Goal: Task Accomplishment & Management: Manage account settings

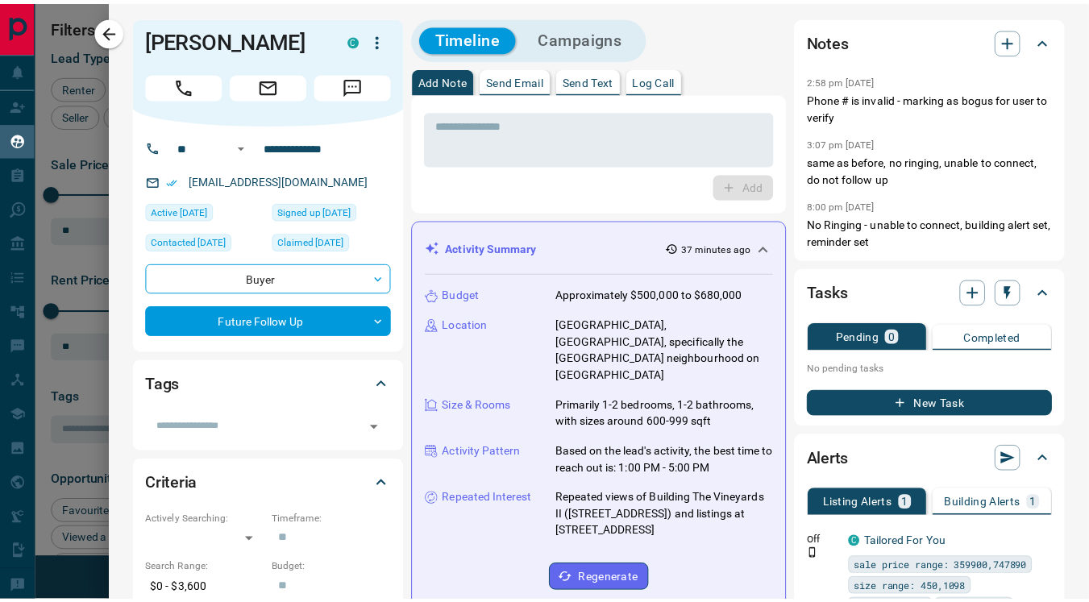
scroll to position [47, 0]
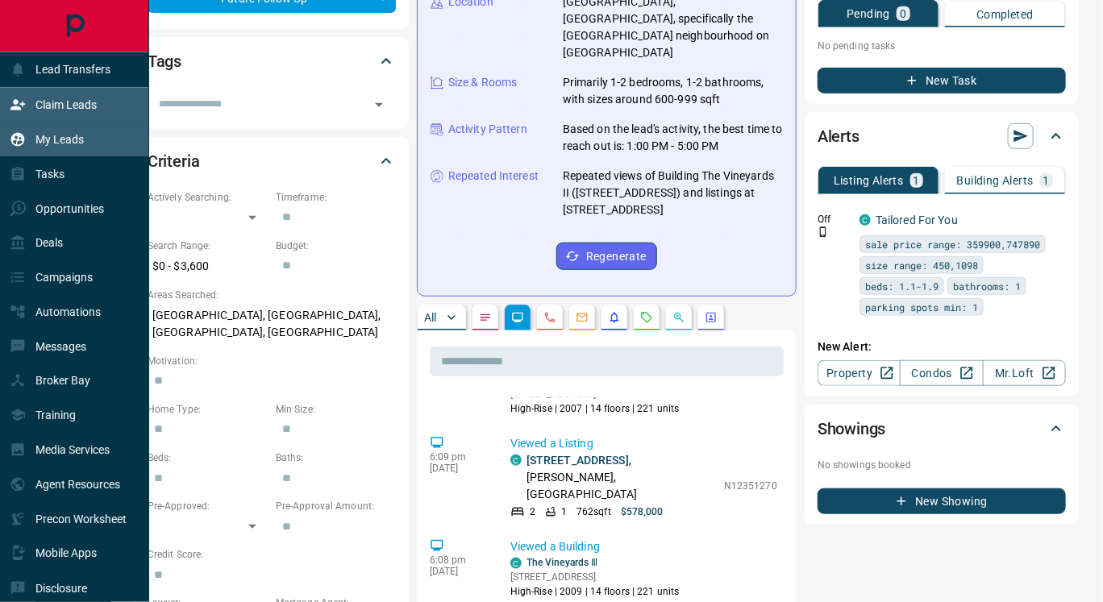
click at [61, 97] on div "Claim Leads" at bounding box center [53, 105] width 87 height 27
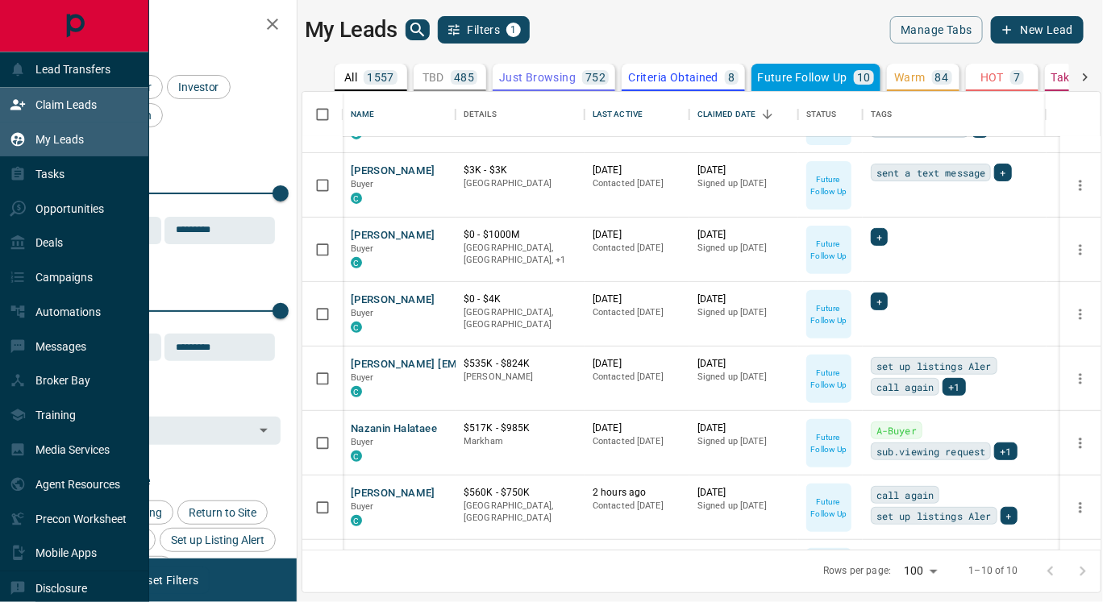
click at [52, 97] on div "Claim Leads" at bounding box center [53, 105] width 87 height 27
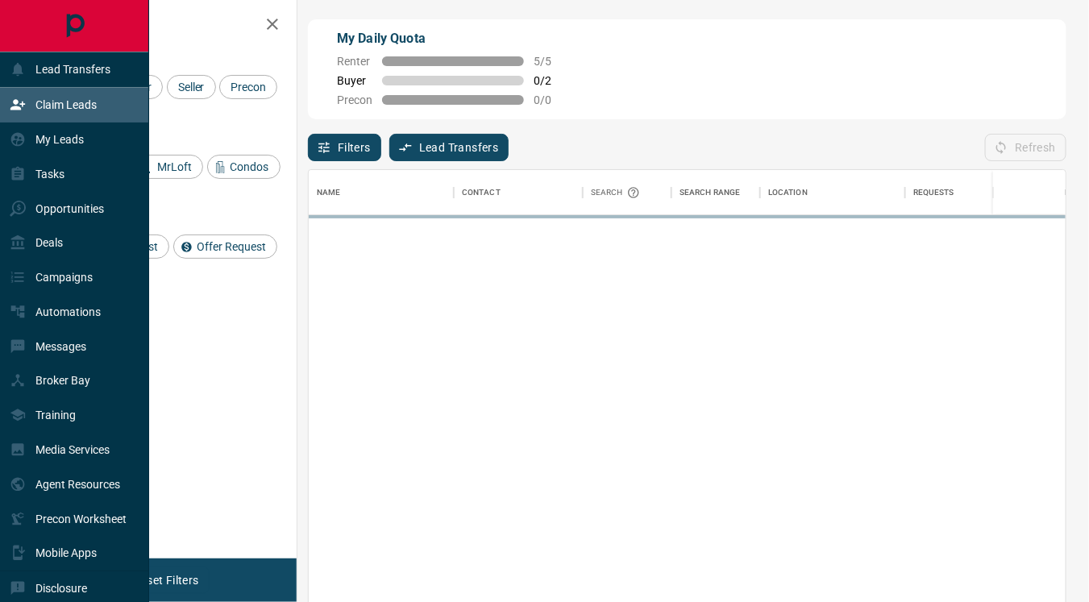
scroll to position [443, 744]
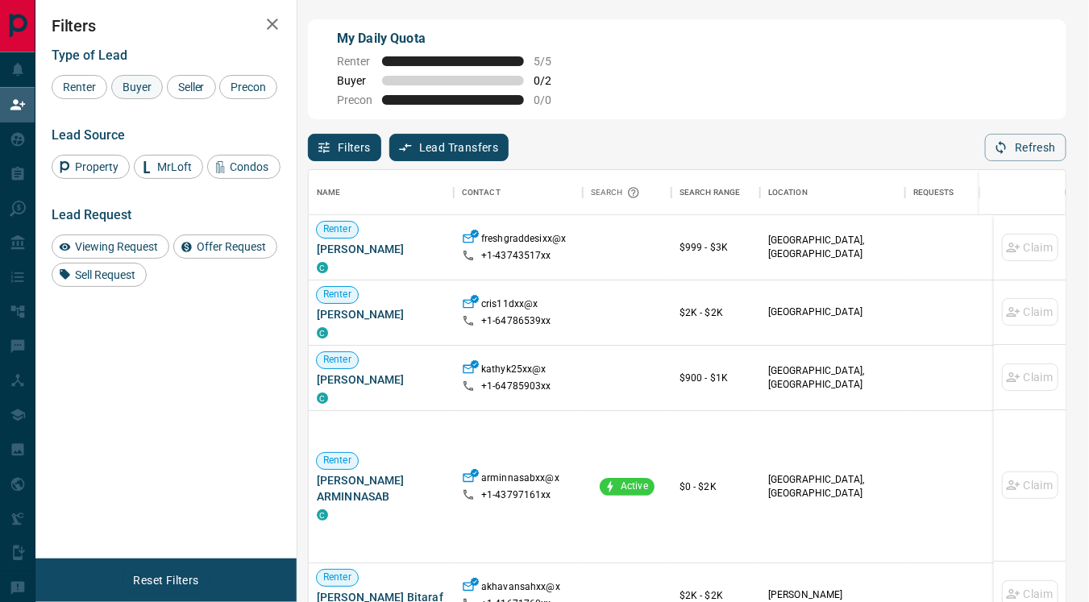
click at [139, 94] on div "Buyer" at bounding box center [137, 87] width 52 height 24
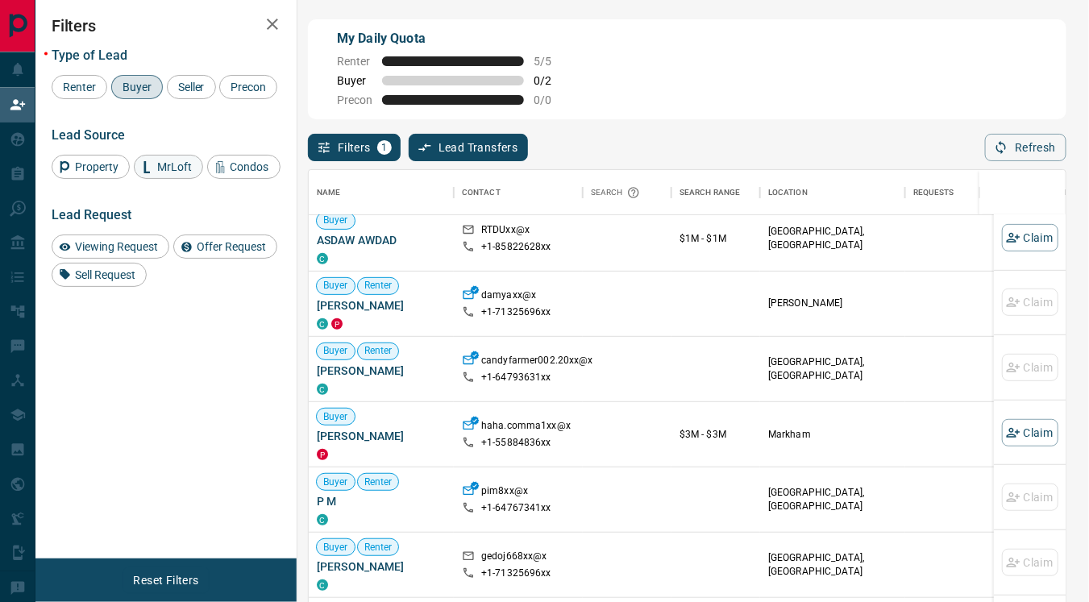
scroll to position [740, 0]
click at [81, 93] on span "Renter" at bounding box center [79, 87] width 44 height 13
click at [135, 93] on div "Buyer" at bounding box center [137, 87] width 52 height 24
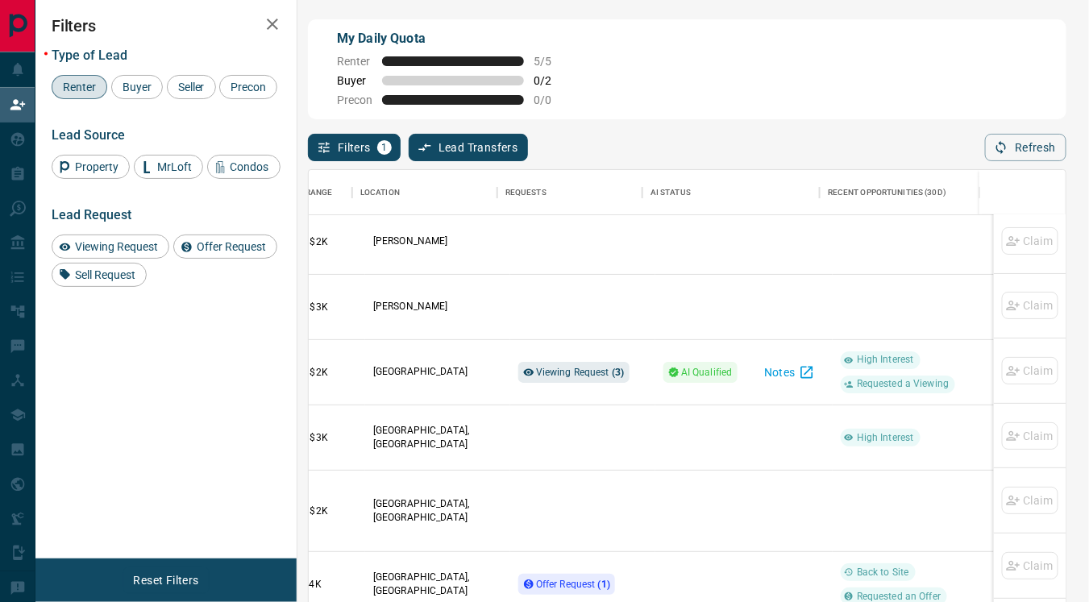
scroll to position [1797, 409]
click at [557, 370] on span "Viewing Request ( 3 )" at bounding box center [580, 372] width 89 height 11
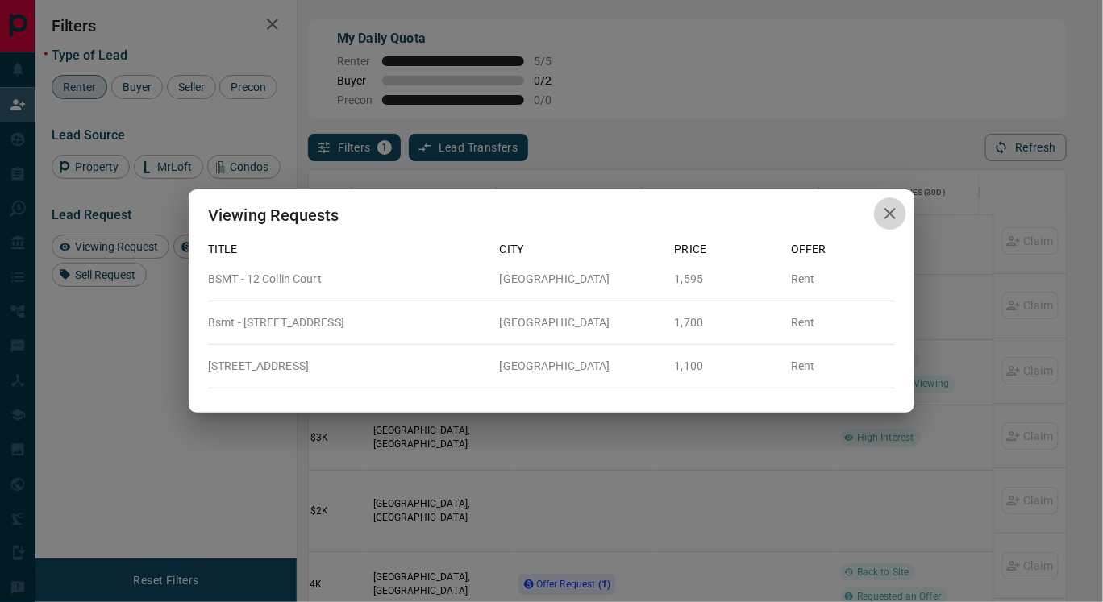
click at [887, 223] on icon "button" at bounding box center [889, 213] width 19 height 19
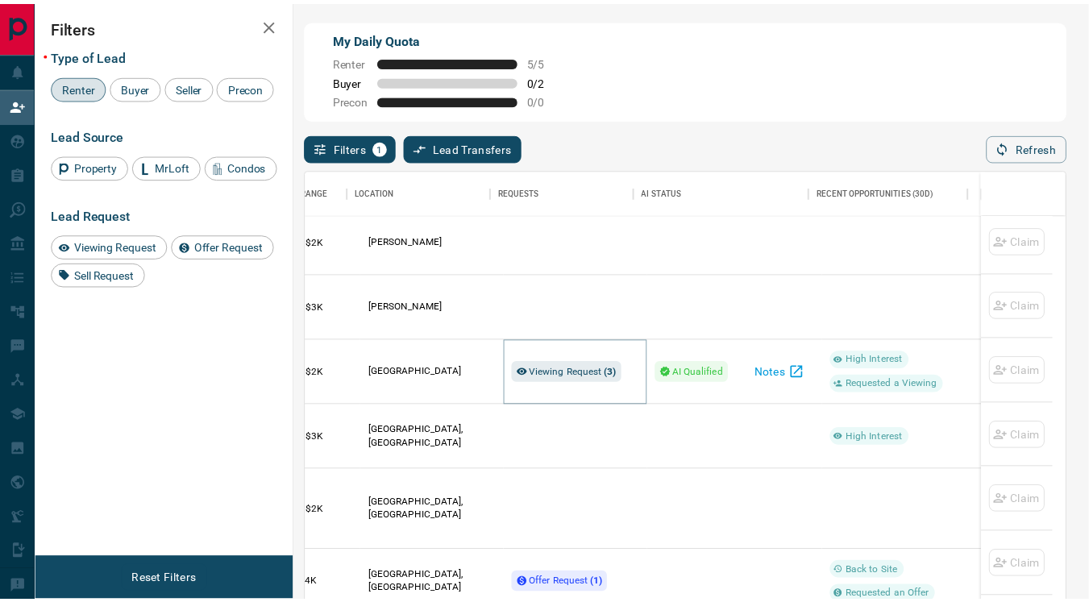
scroll to position [15, 14]
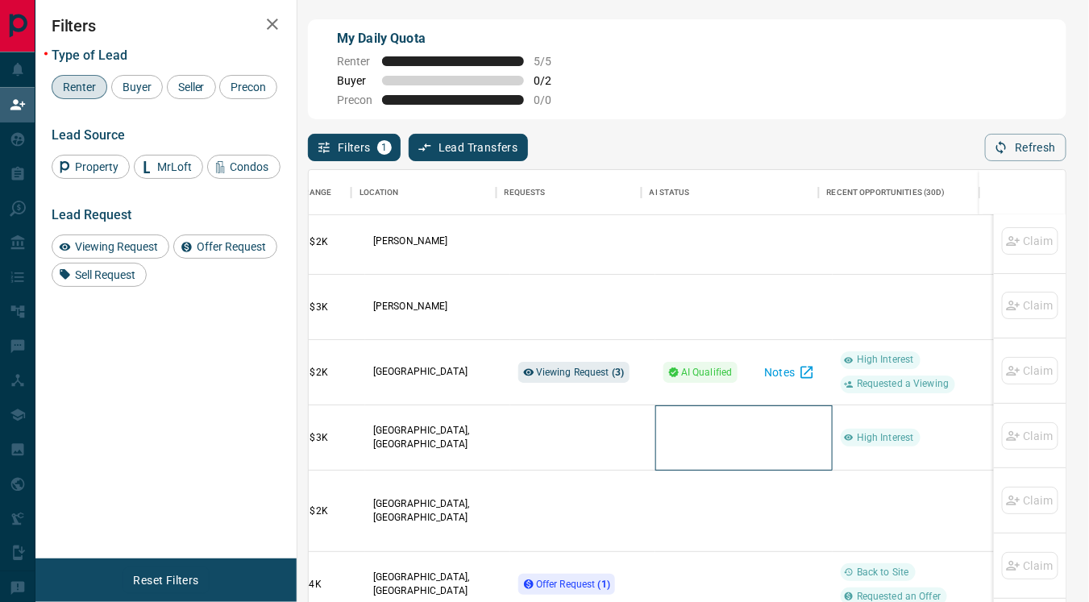
click at [664, 463] on div at bounding box center [744, 438] width 161 height 64
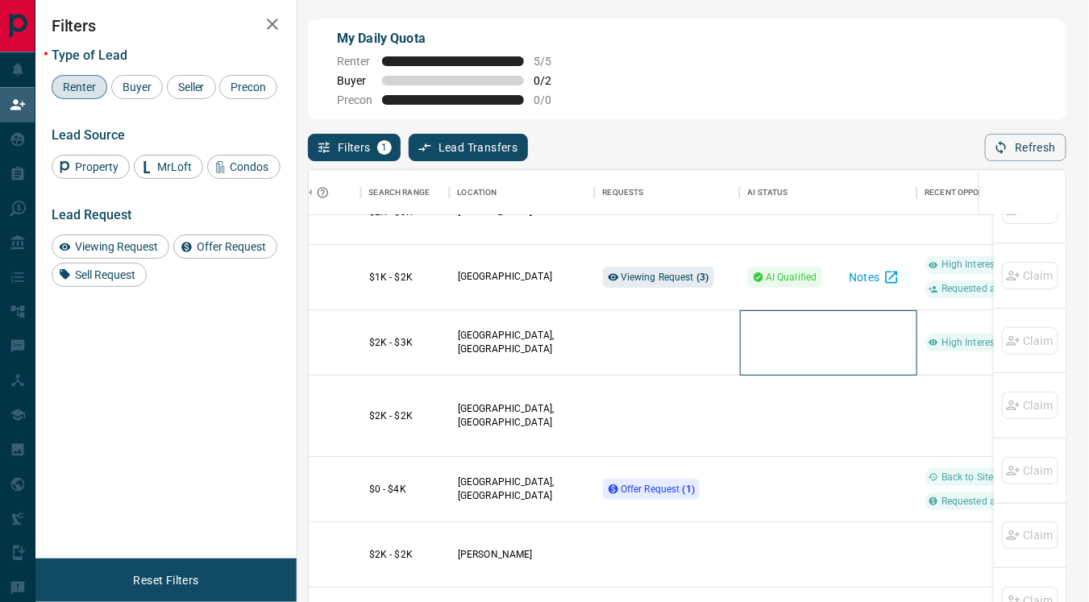
scroll to position [1892, 311]
click at [663, 484] on span "Offer Request ( 1 )" at bounding box center [657, 489] width 74 height 11
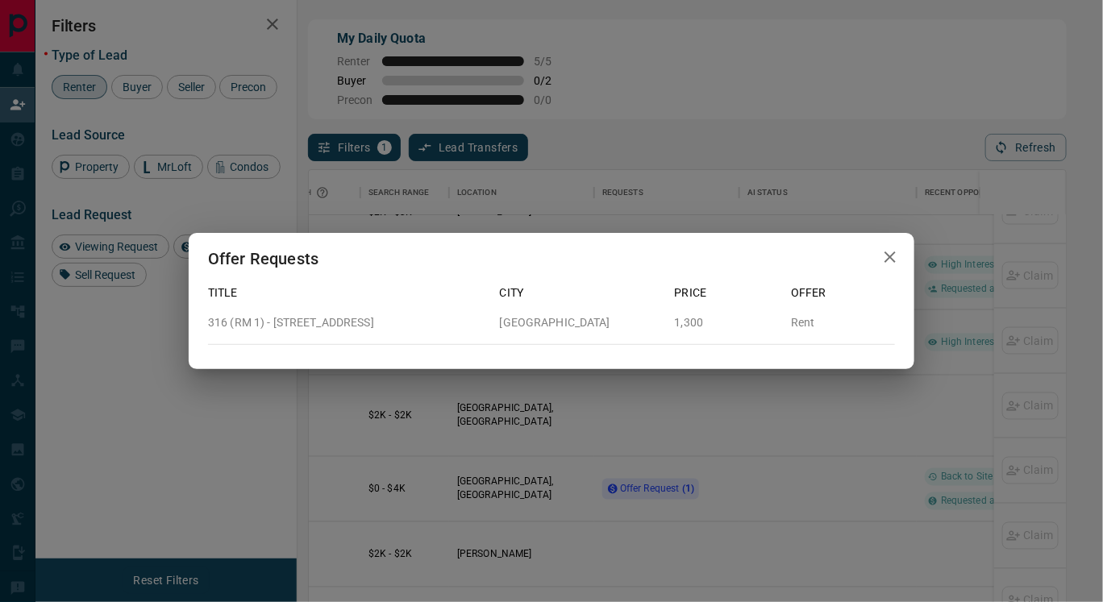
click at [892, 254] on icon "button" at bounding box center [889, 257] width 11 height 11
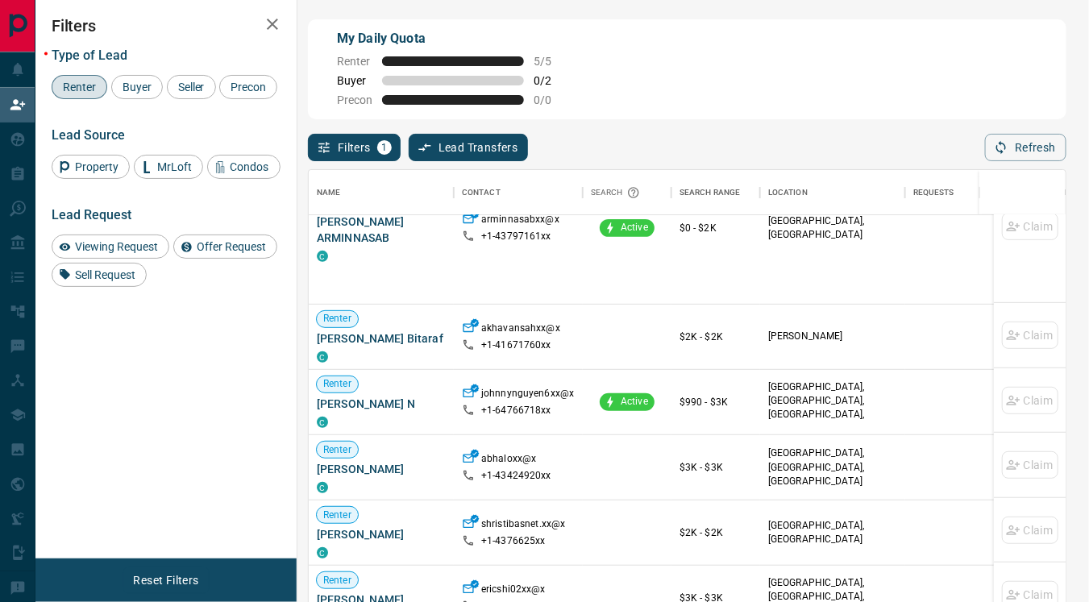
scroll to position [259, 0]
